Goal: Obtain resource: Download file/media

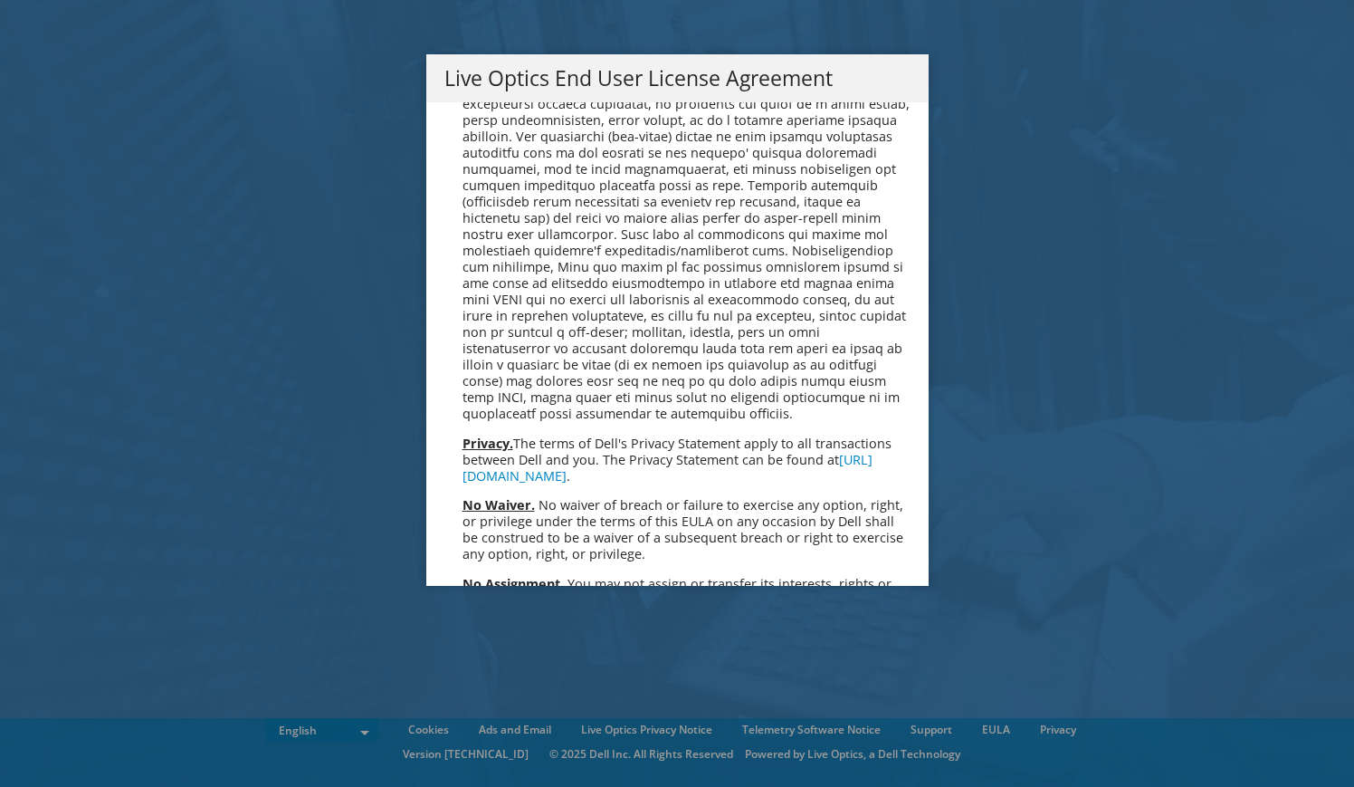
scroll to position [6846, 0]
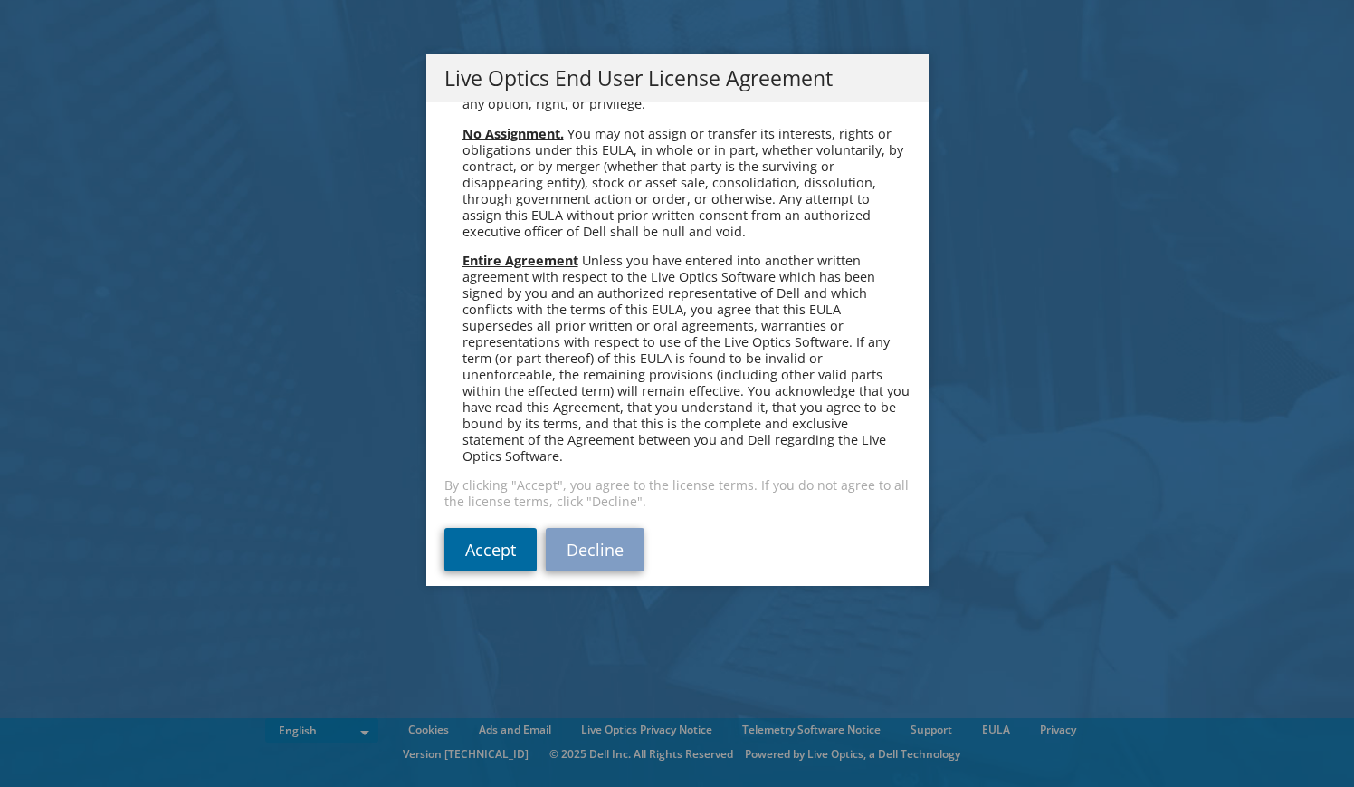
click at [469, 534] on link "Accept" at bounding box center [491, 549] width 92 height 43
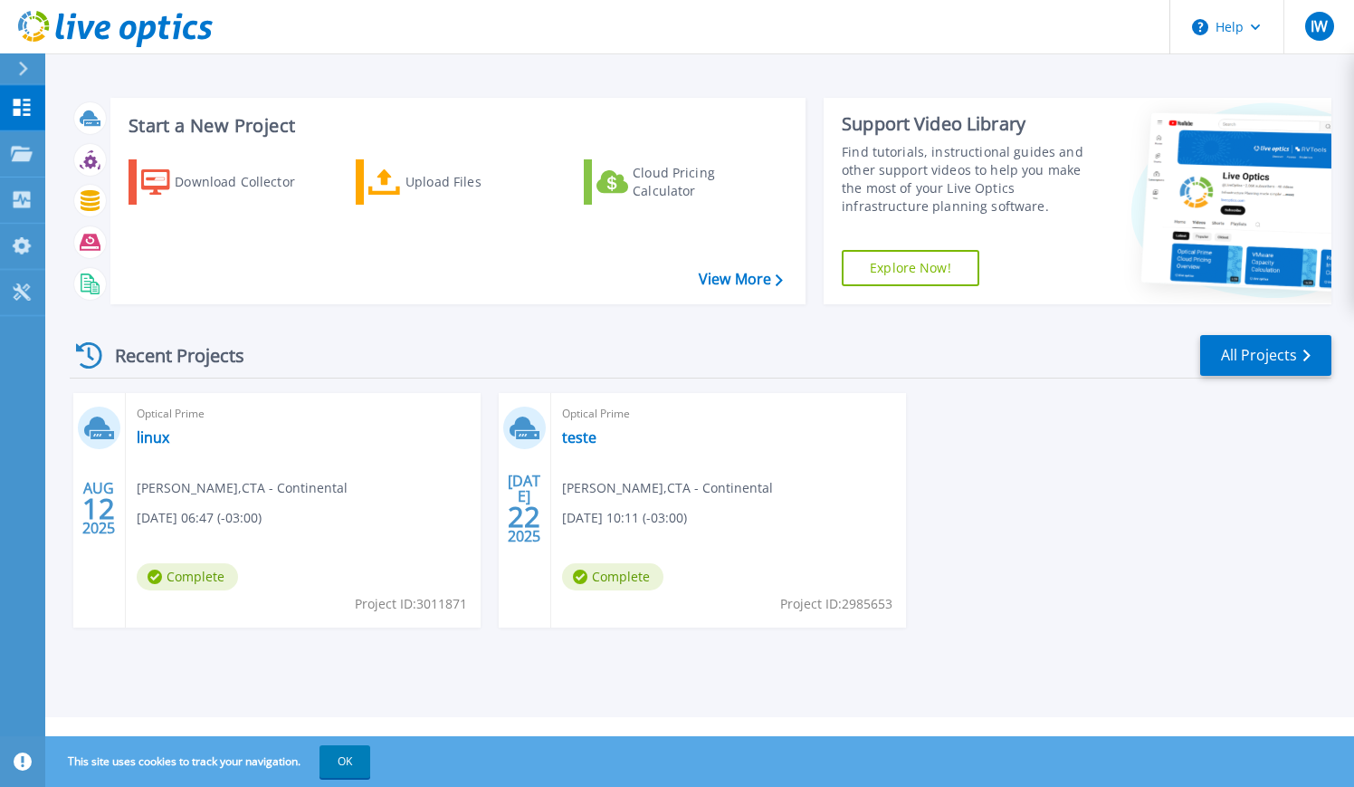
drag, startPoint x: 167, startPoint y: 363, endPoint x: 387, endPoint y: 428, distance: 229.5
drag, startPoint x: 387, startPoint y: 428, endPoint x: 546, endPoint y: 691, distance: 307.1
click at [546, 691] on div "Start a New Project Download Collector Upload Files Cloud Pricing Calculator Vi…" at bounding box center [699, 358] width 1309 height 717
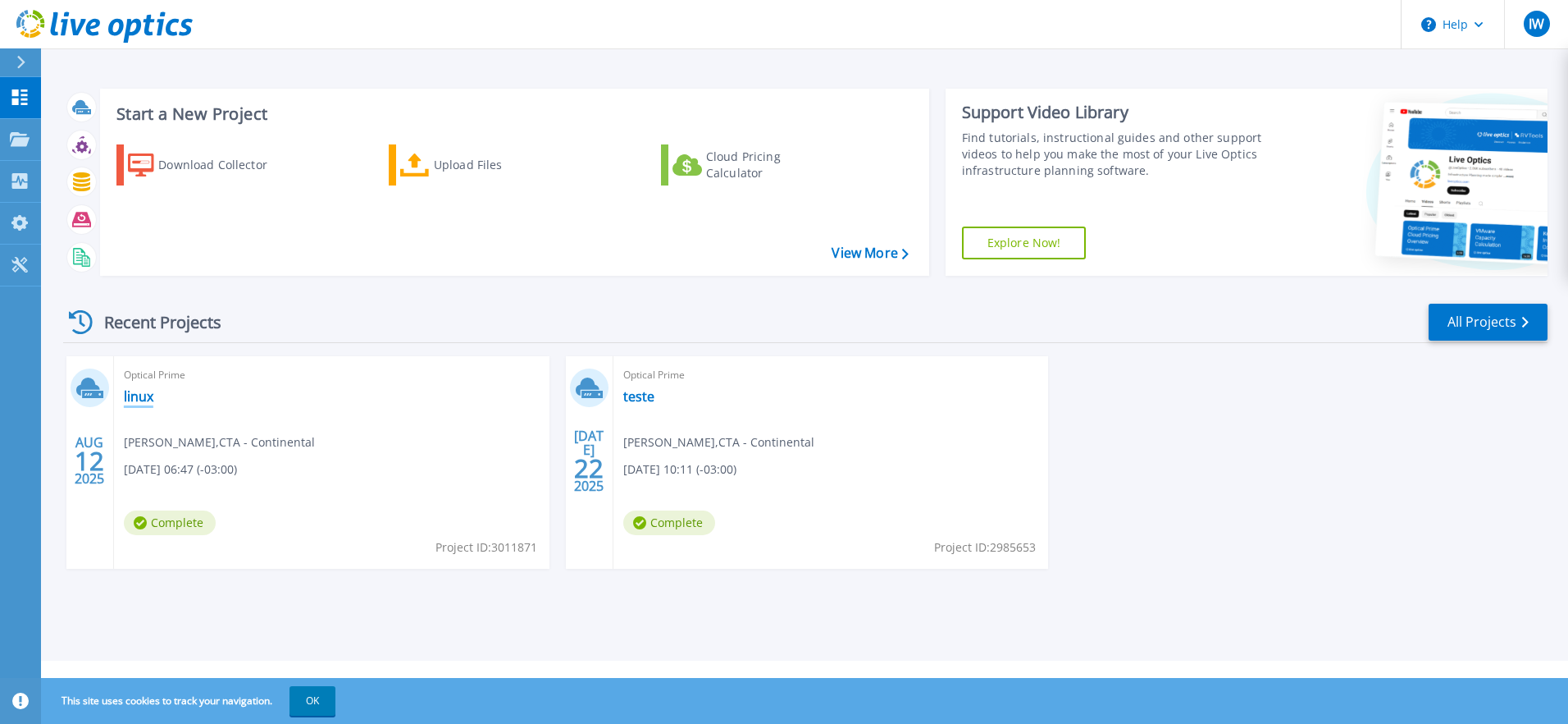
click at [141, 401] on link "linux" at bounding box center [139, 396] width 30 height 16
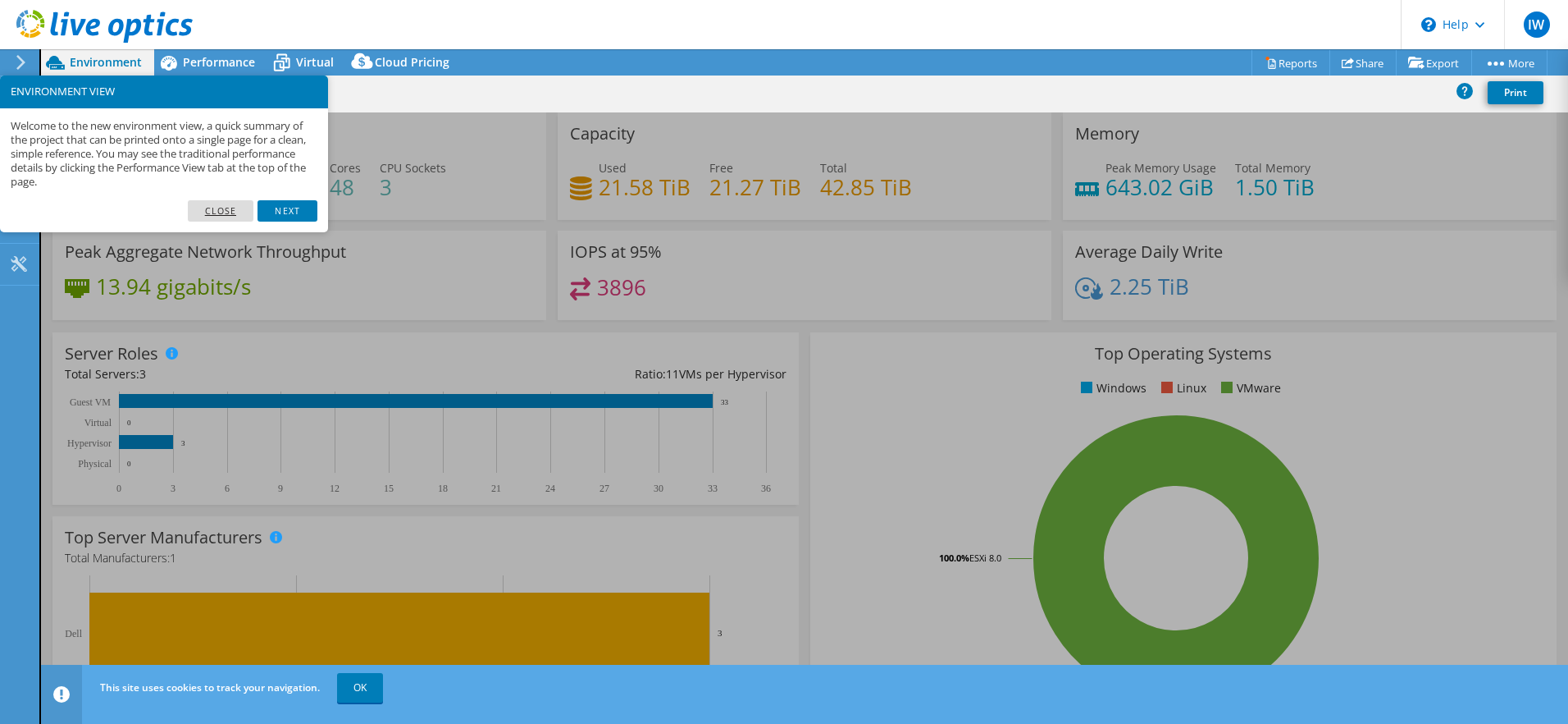
click at [214, 205] on link "Close" at bounding box center [220, 211] width 66 height 22
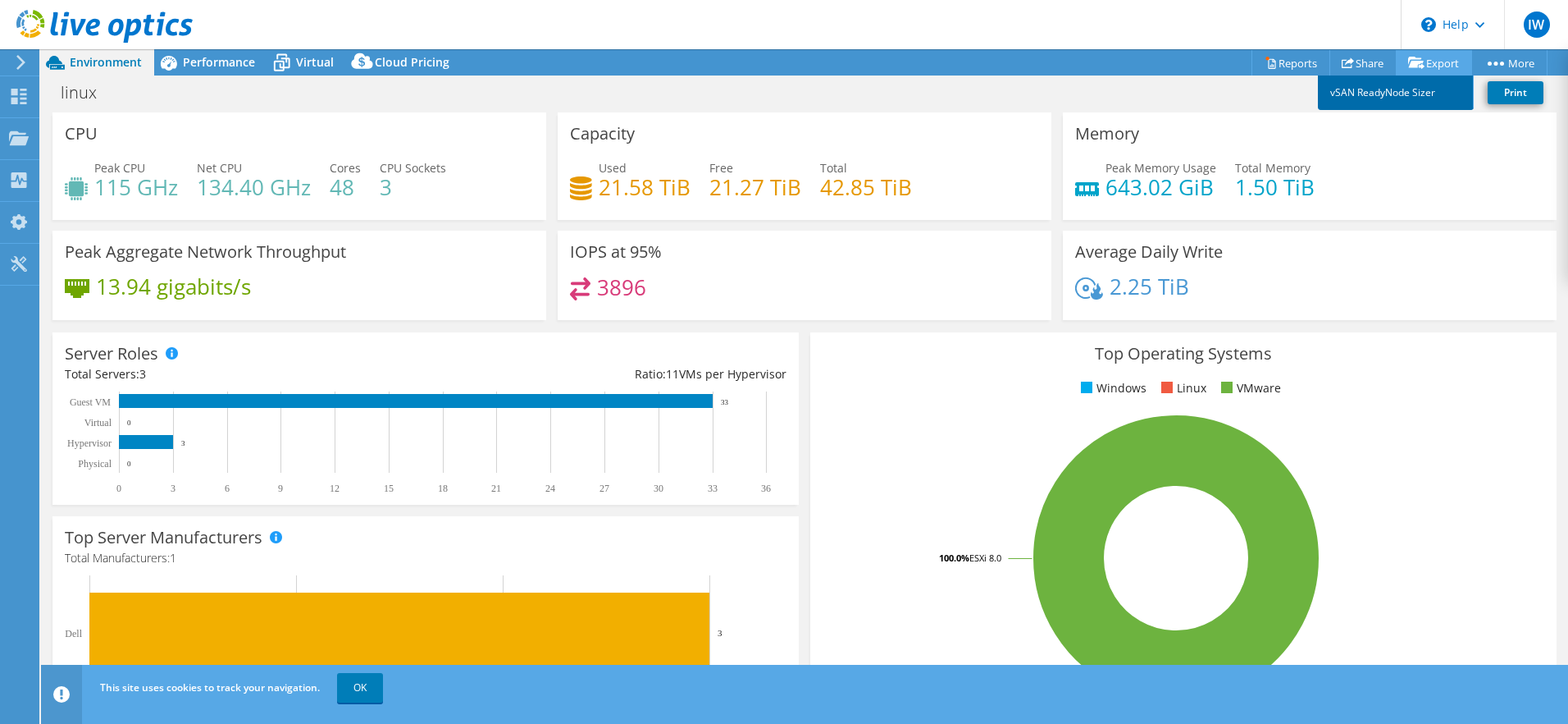
click at [1409, 90] on link "vSAN ReadyNode Sizer" at bounding box center [1396, 92] width 156 height 34
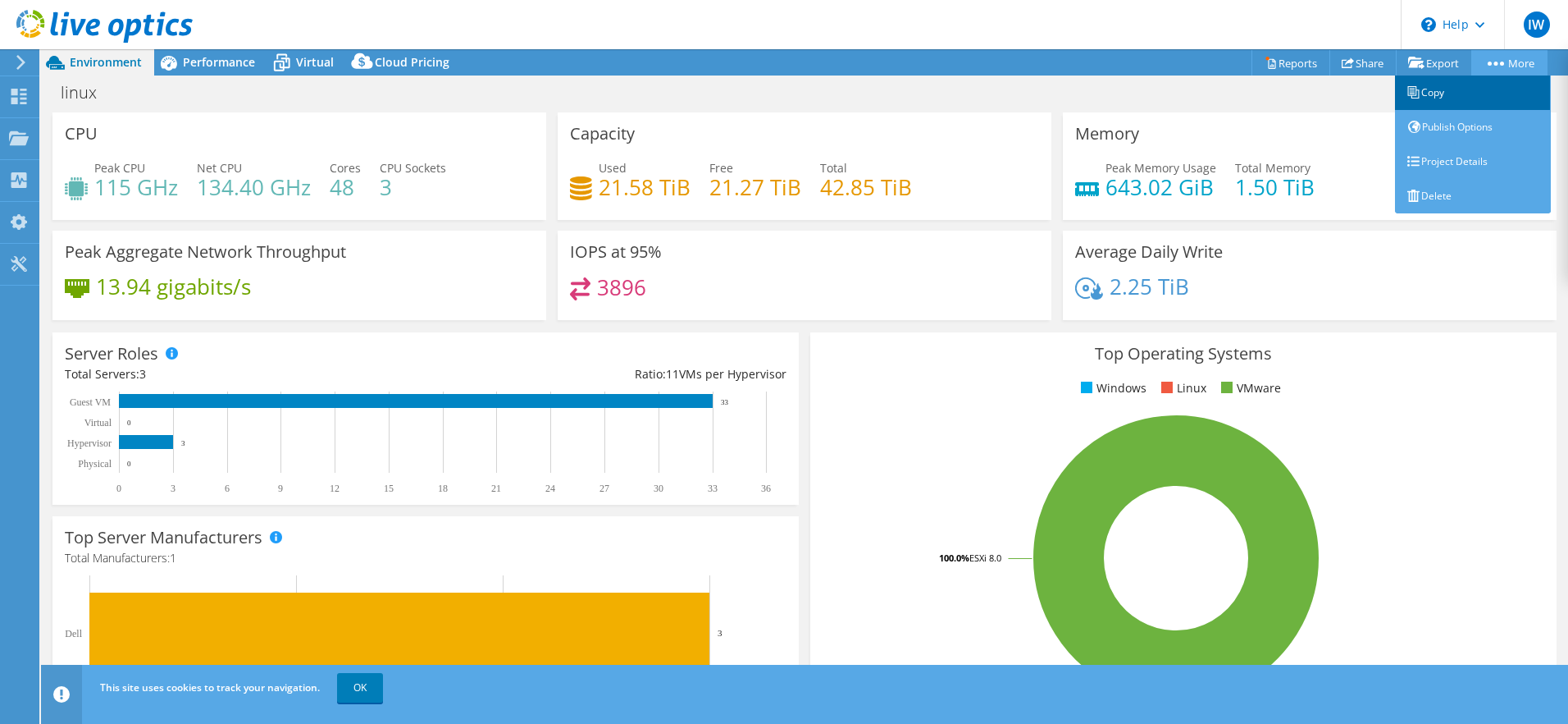
click at [1422, 91] on link "Copy" at bounding box center [1473, 92] width 156 height 34
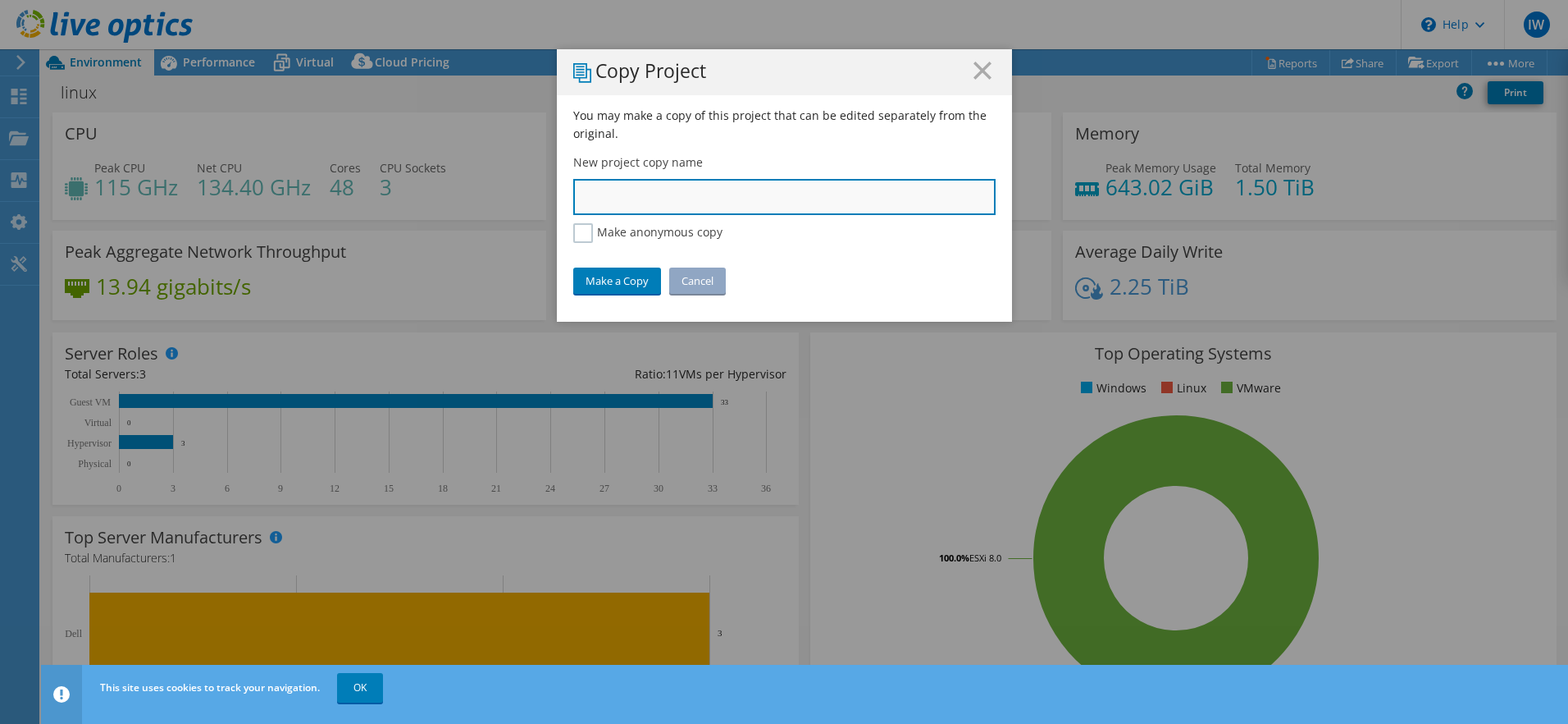
click at [606, 186] on input "text" at bounding box center [784, 197] width 422 height 36
type input "Cluster"
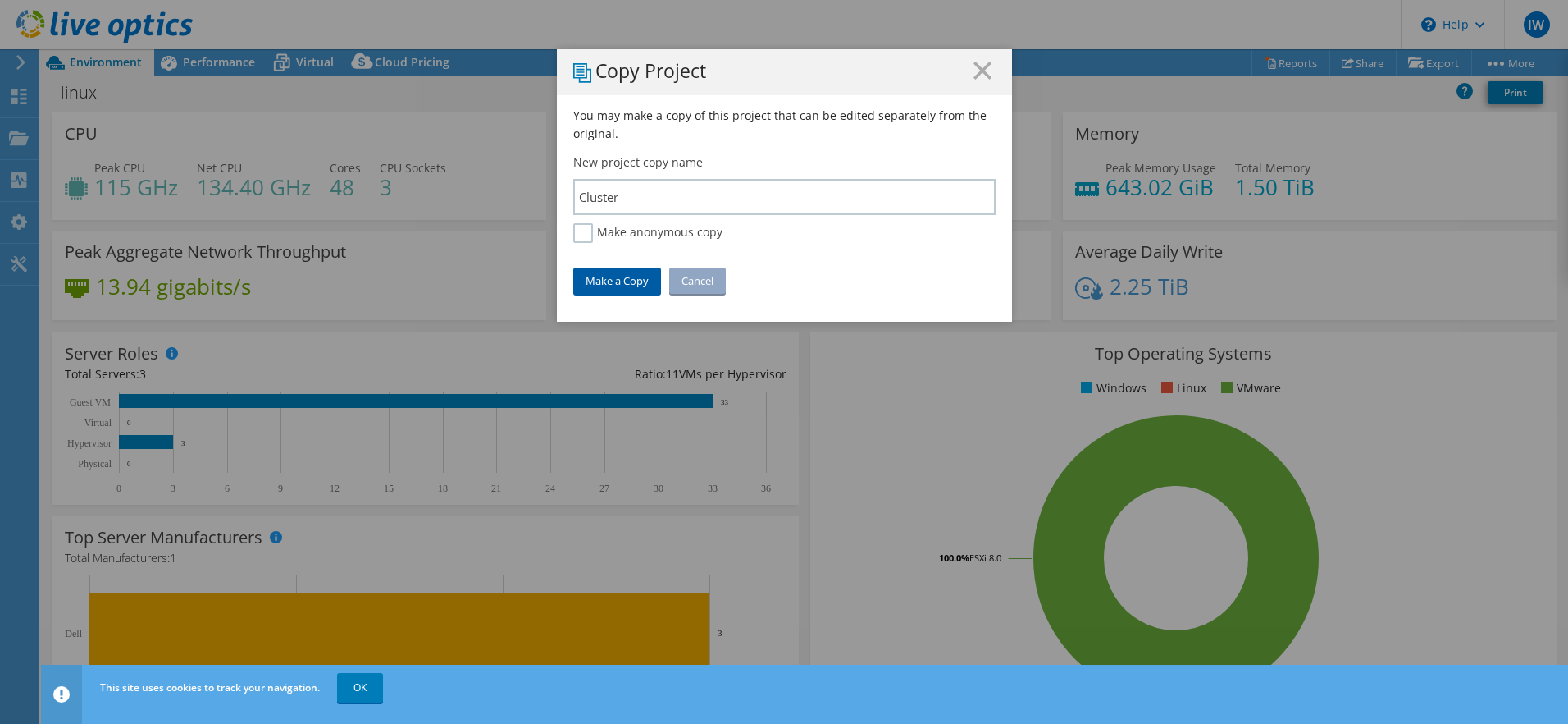
click at [620, 279] on link "Make a Copy" at bounding box center [617, 280] width 88 height 26
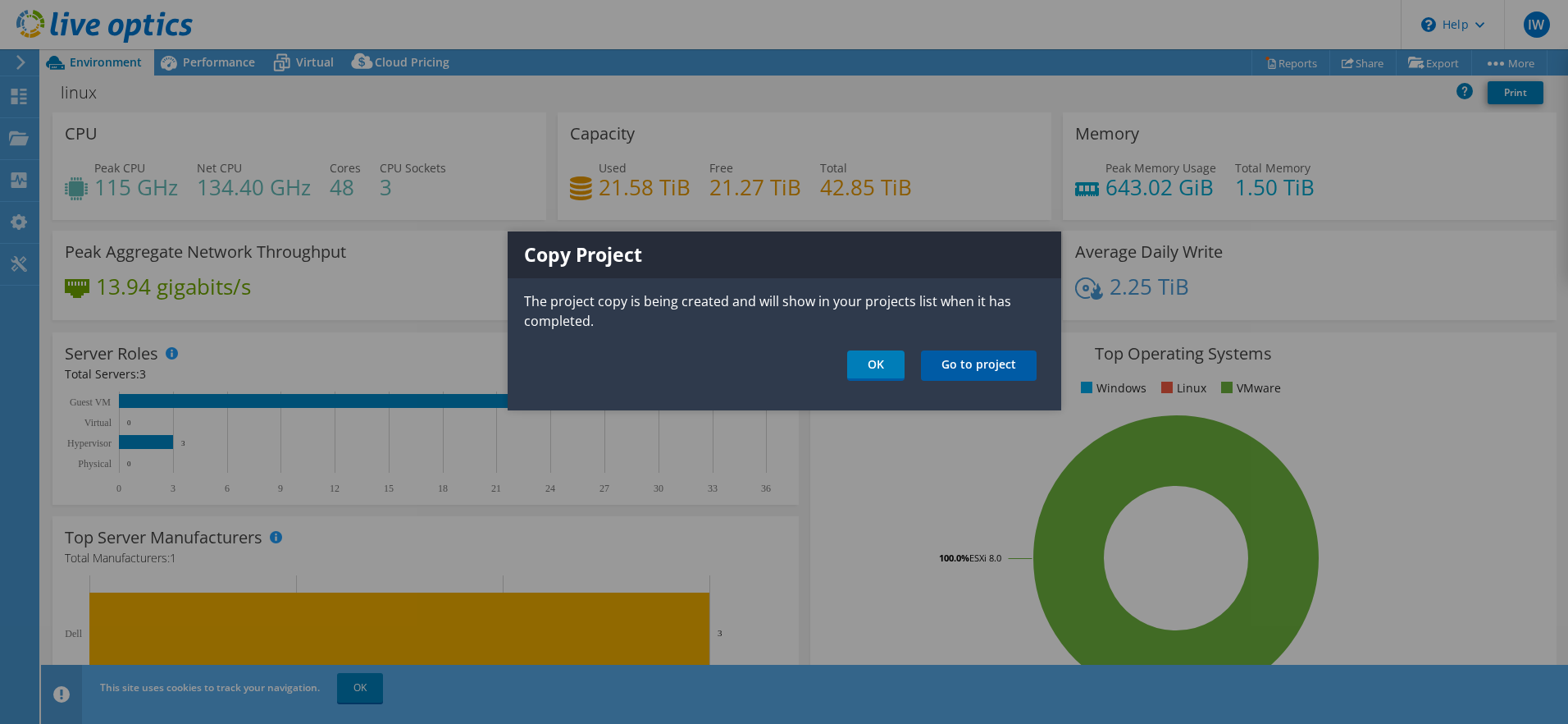
click at [965, 367] on link "Go to project" at bounding box center [979, 365] width 116 height 30
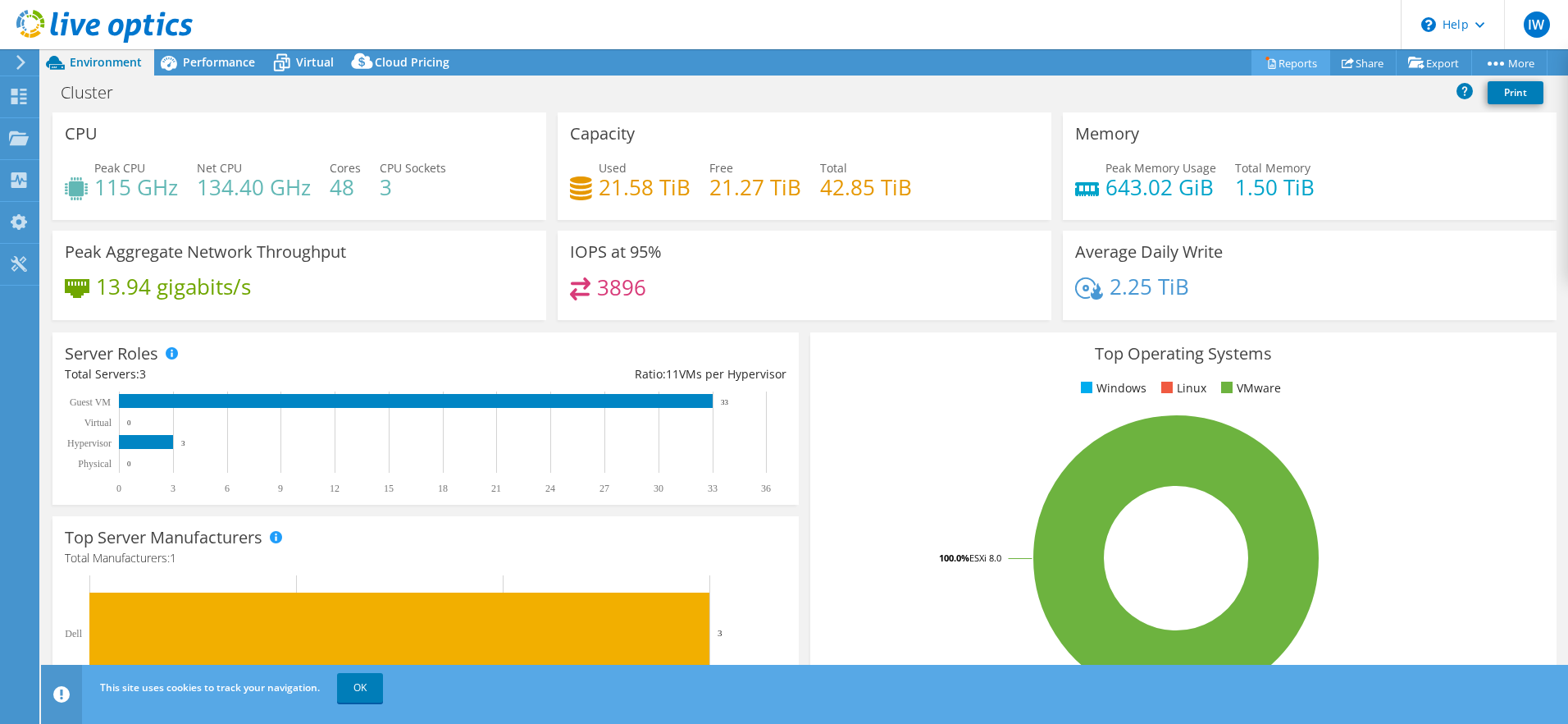
click at [1279, 64] on link "Reports" at bounding box center [1291, 63] width 79 height 25
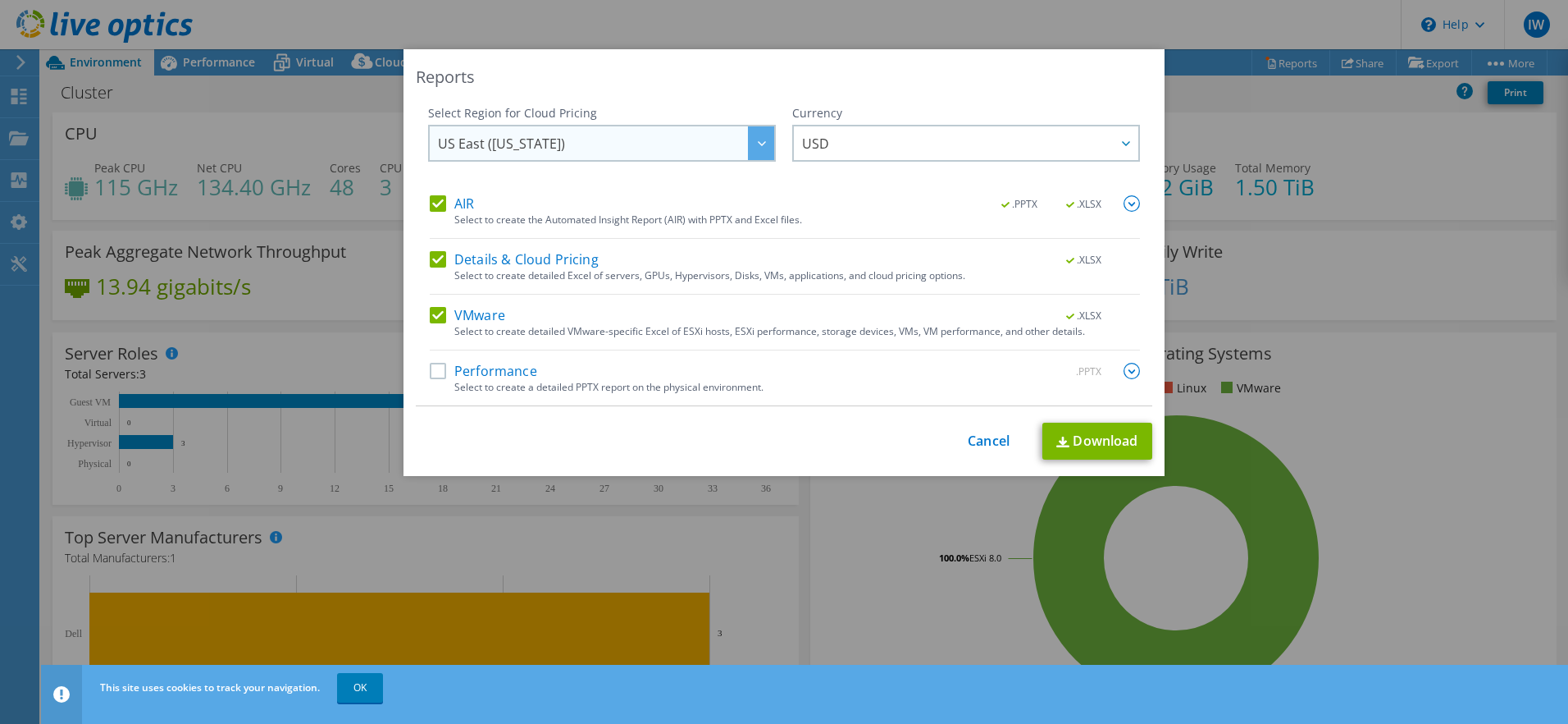
click at [653, 149] on span "US East ([US_STATE])" at bounding box center [605, 142] width 336 height 34
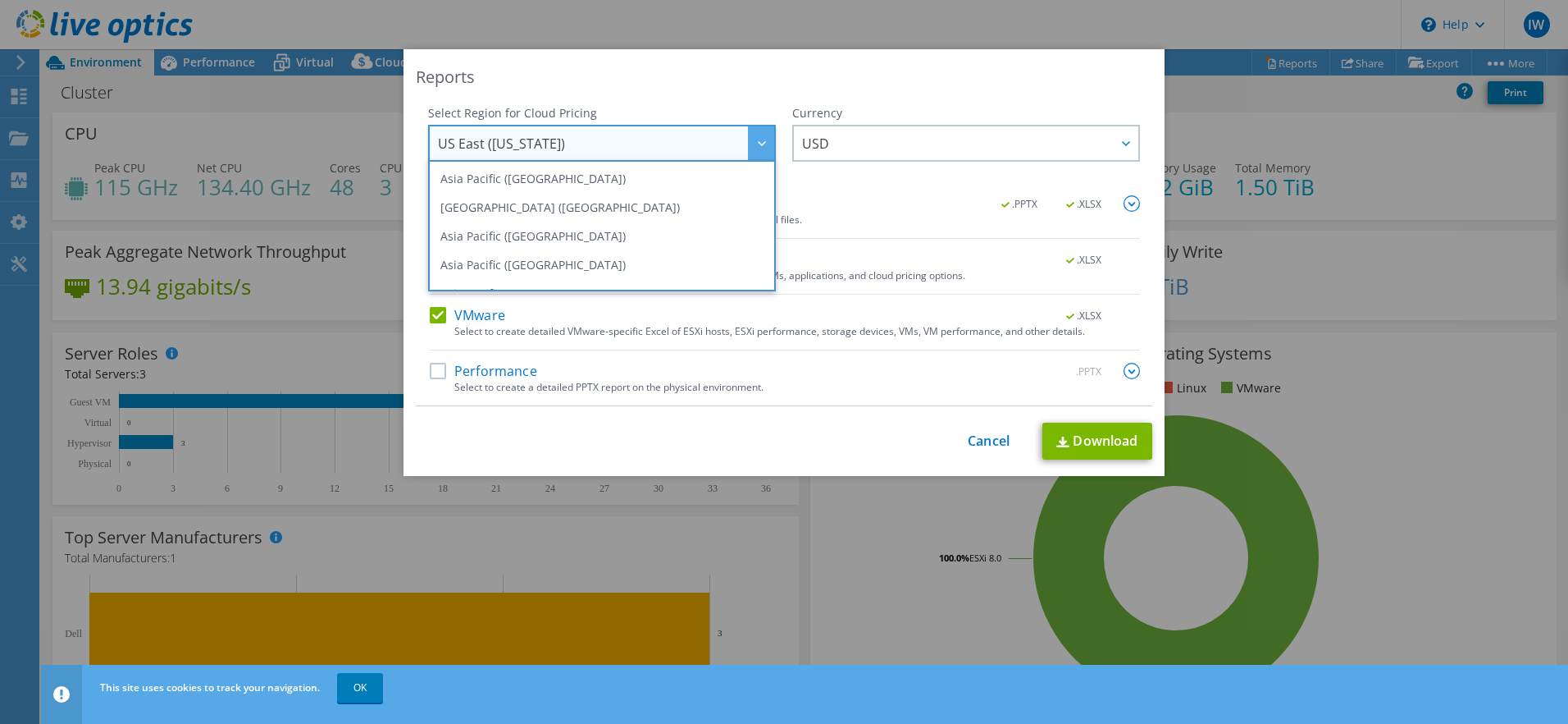
click at [633, 81] on div "Reports" at bounding box center [784, 76] width 736 height 23
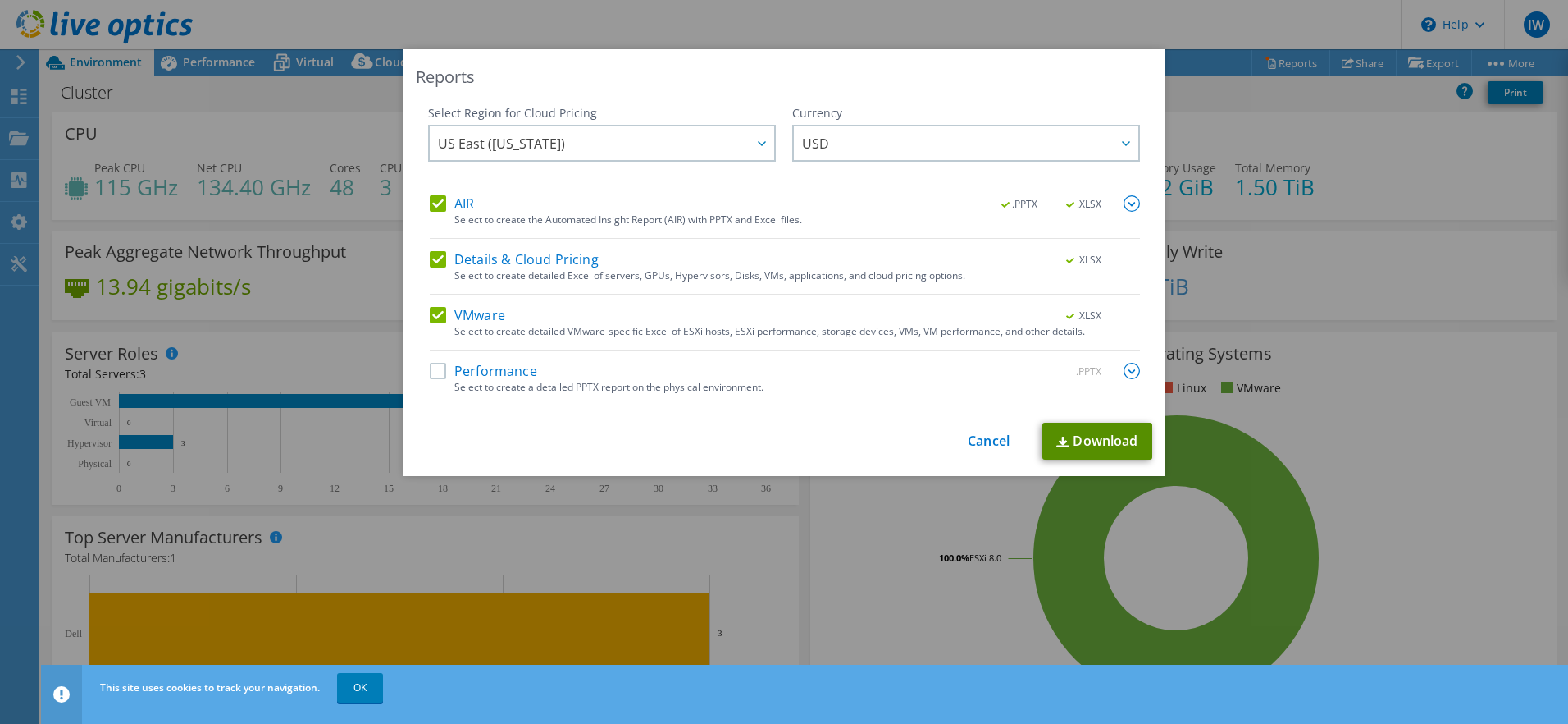
click at [1077, 441] on link "Download" at bounding box center [1097, 440] width 110 height 37
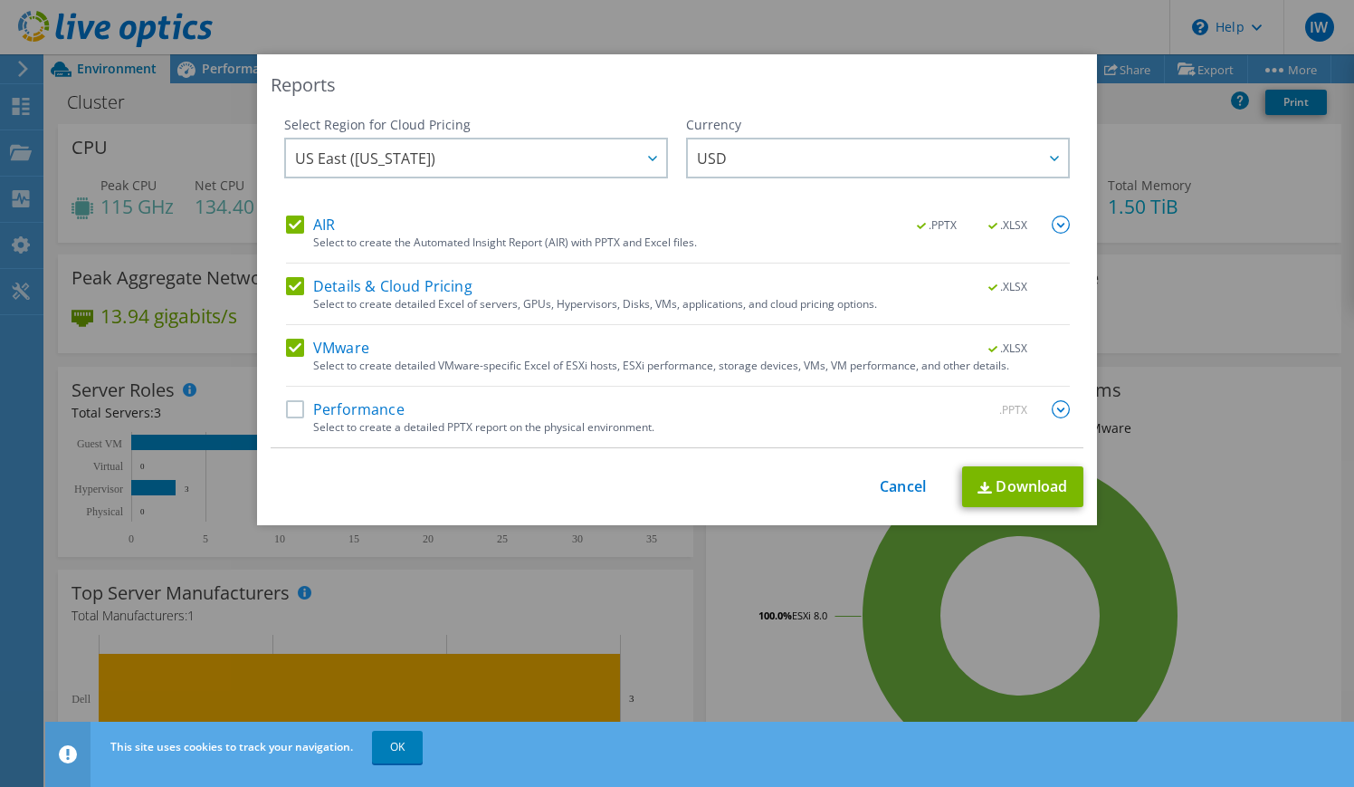
click at [939, 219] on span ".PPTX" at bounding box center [938, 225] width 69 height 13
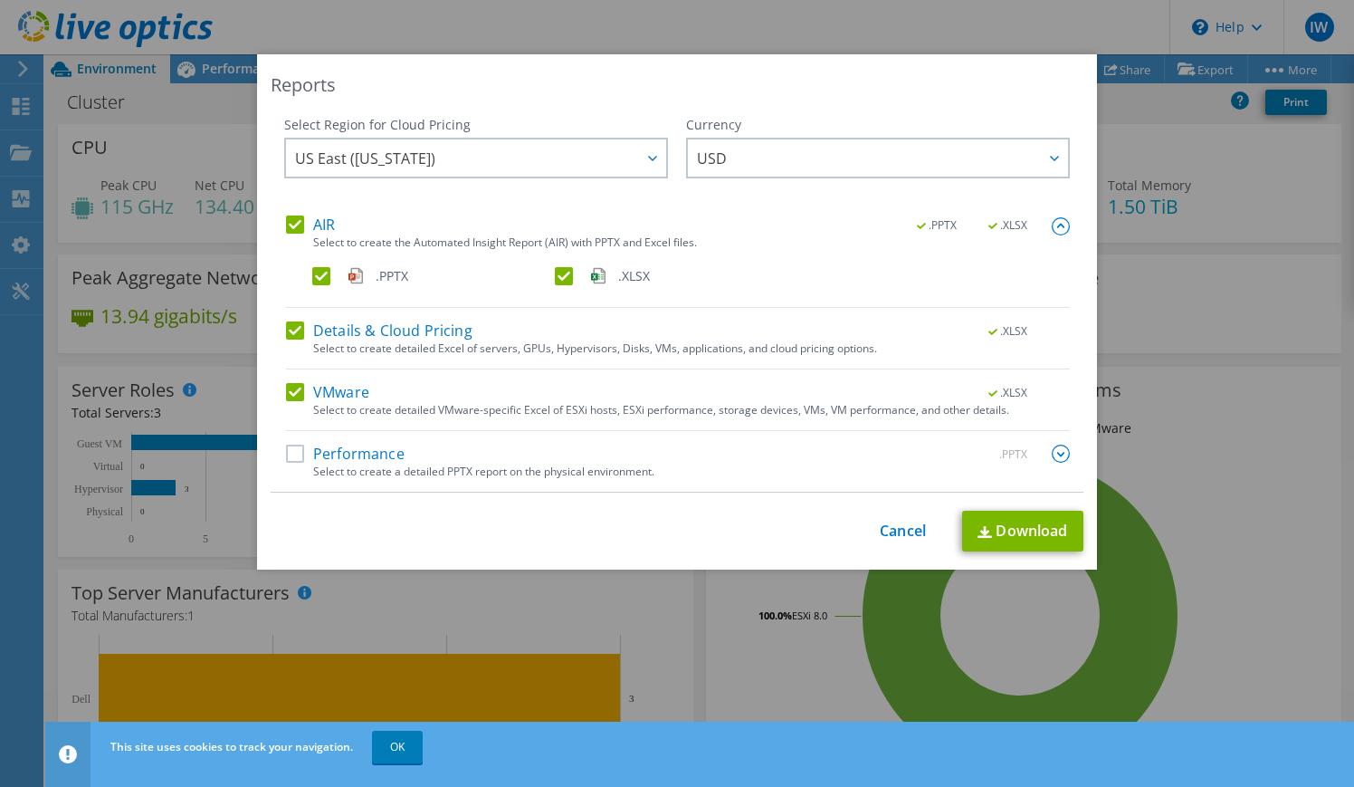
click at [286, 447] on label "Performance" at bounding box center [345, 454] width 119 height 18
click at [0, 0] on input "Performance" at bounding box center [0, 0] width 0 height 0
click at [1013, 537] on link "Download" at bounding box center [1022, 531] width 121 height 41
drag, startPoint x: 745, startPoint y: 76, endPoint x: 761, endPoint y: 76, distance: 15.4
click at [745, 76] on div "Reports" at bounding box center [677, 84] width 813 height 25
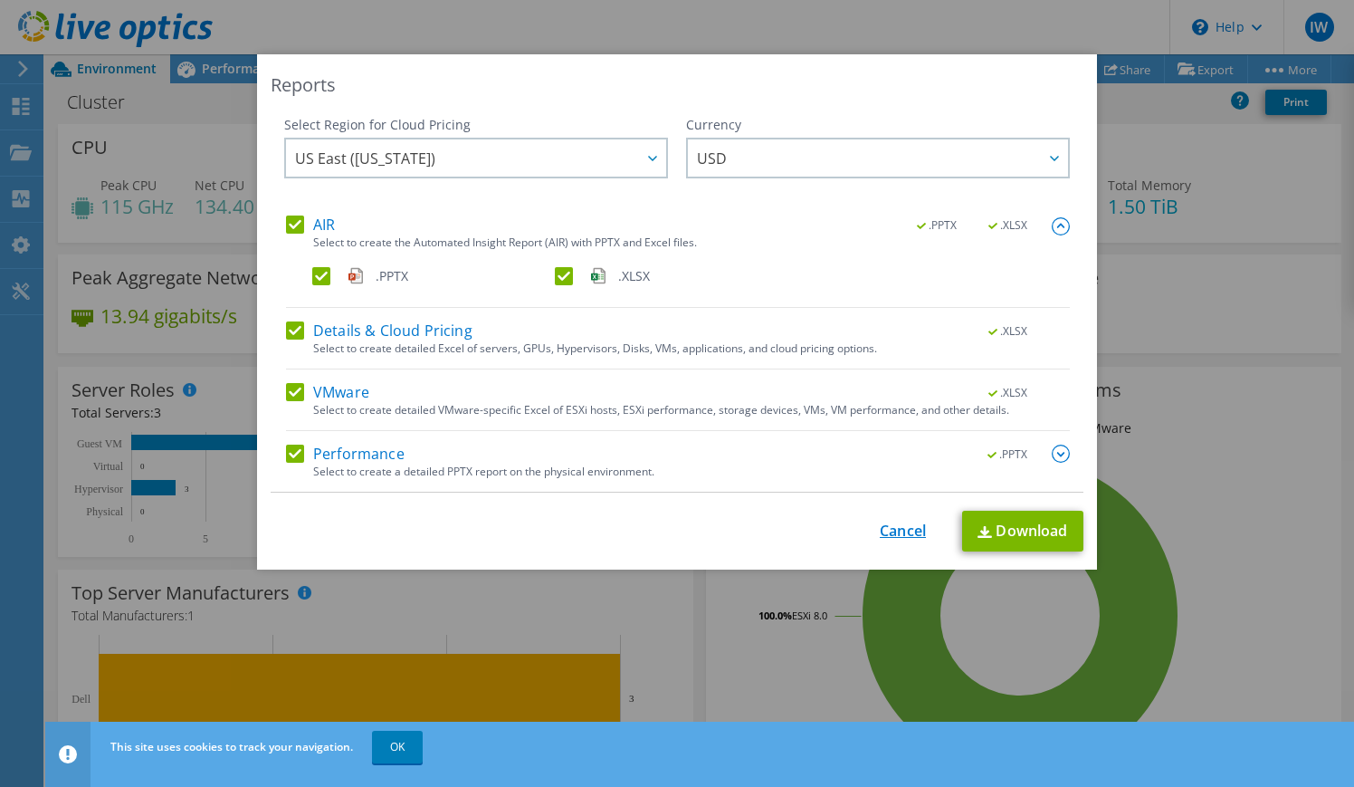
click at [897, 536] on link "Cancel" at bounding box center [903, 530] width 46 height 17
